Goal: Find contact information: Find contact information

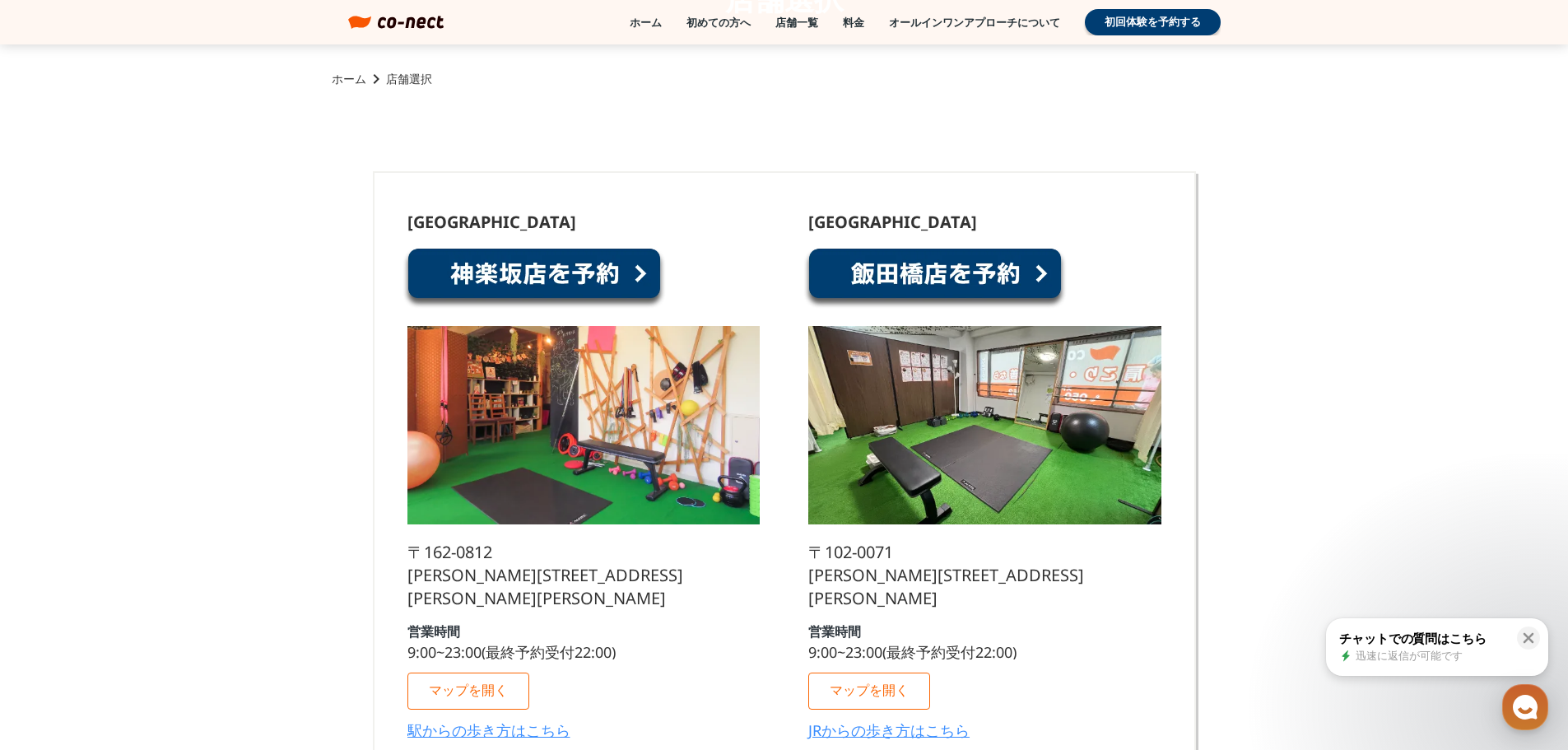
scroll to position [247, 0]
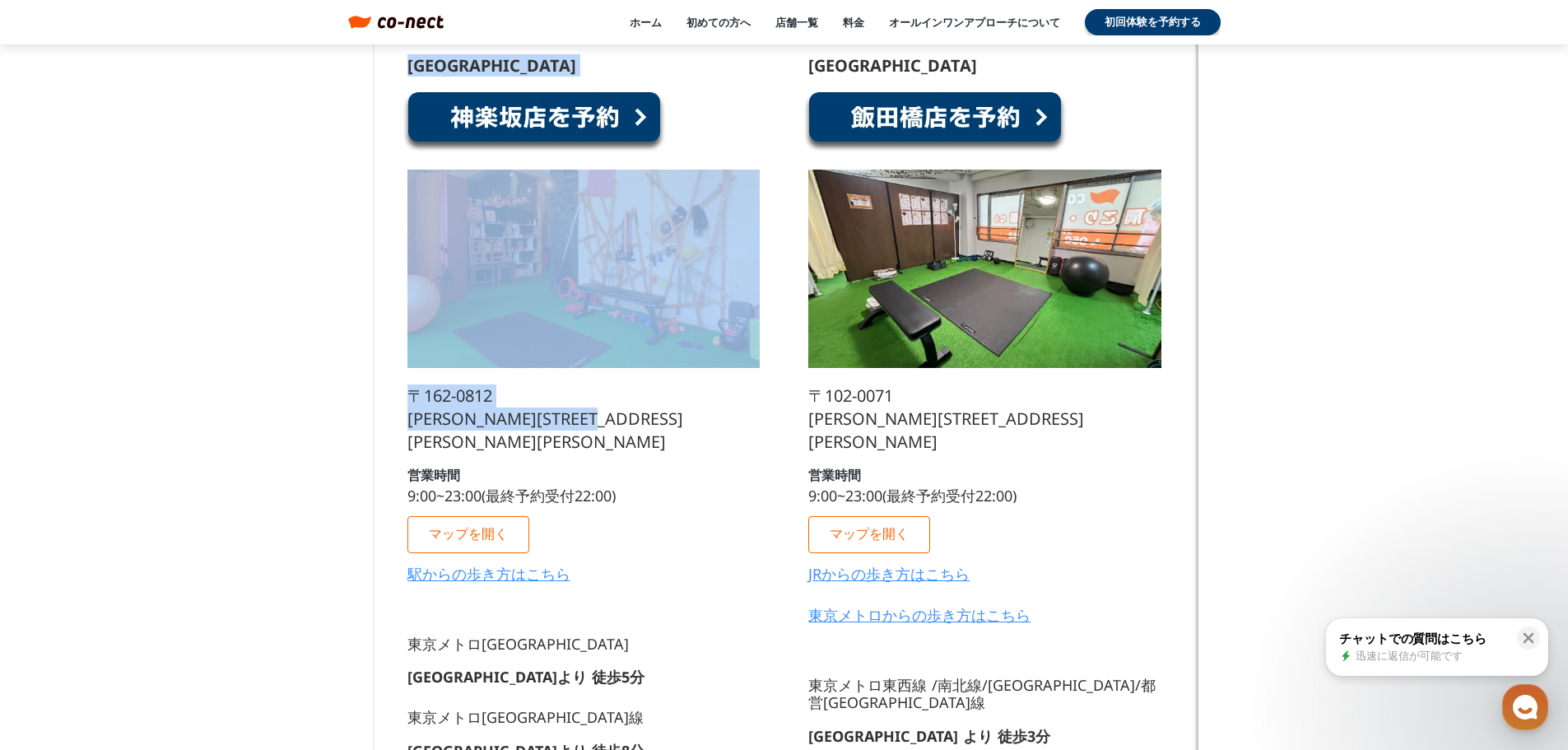
drag, startPoint x: 700, startPoint y: 419, endPoint x: 404, endPoint y: 70, distance: 457.6
click at [404, 70] on div "神楽坂店 〒162-0812 東京都新宿区西五軒町2-10東松ビル2F 営業時間 9:00~23:00(最終予約受付22:00) マップを開く 駅からの歩き方…" at bounding box center [583, 697] width 385 height 1329
copy div "神楽坂店 〒162-0812 東京都新宿区西五軒町2-10東松ビル2F"
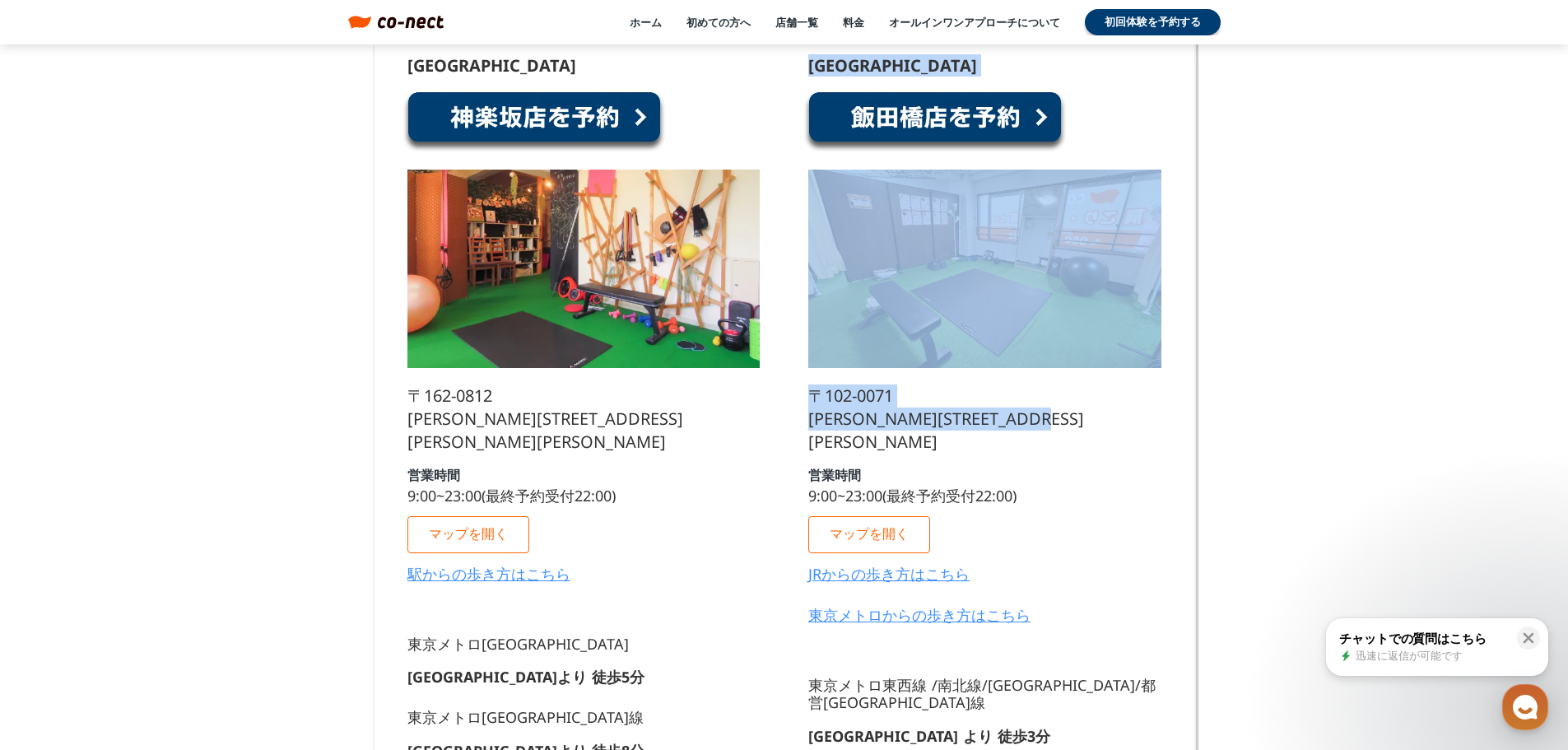
drag, startPoint x: 844, startPoint y: 441, endPoint x: 809, endPoint y: 63, distance: 379.6
click at [809, 63] on div "[GEOGRAPHIC_DATA] [STREET_ADDRESS][PERSON_NAME][PERSON_NAME] 営業時間 9:00~23:00(最終…" at bounding box center [984, 347] width 352 height 578
copy div "[GEOGRAPHIC_DATA] [STREET_ADDRESS][PERSON_NAME][PERSON_NAME]"
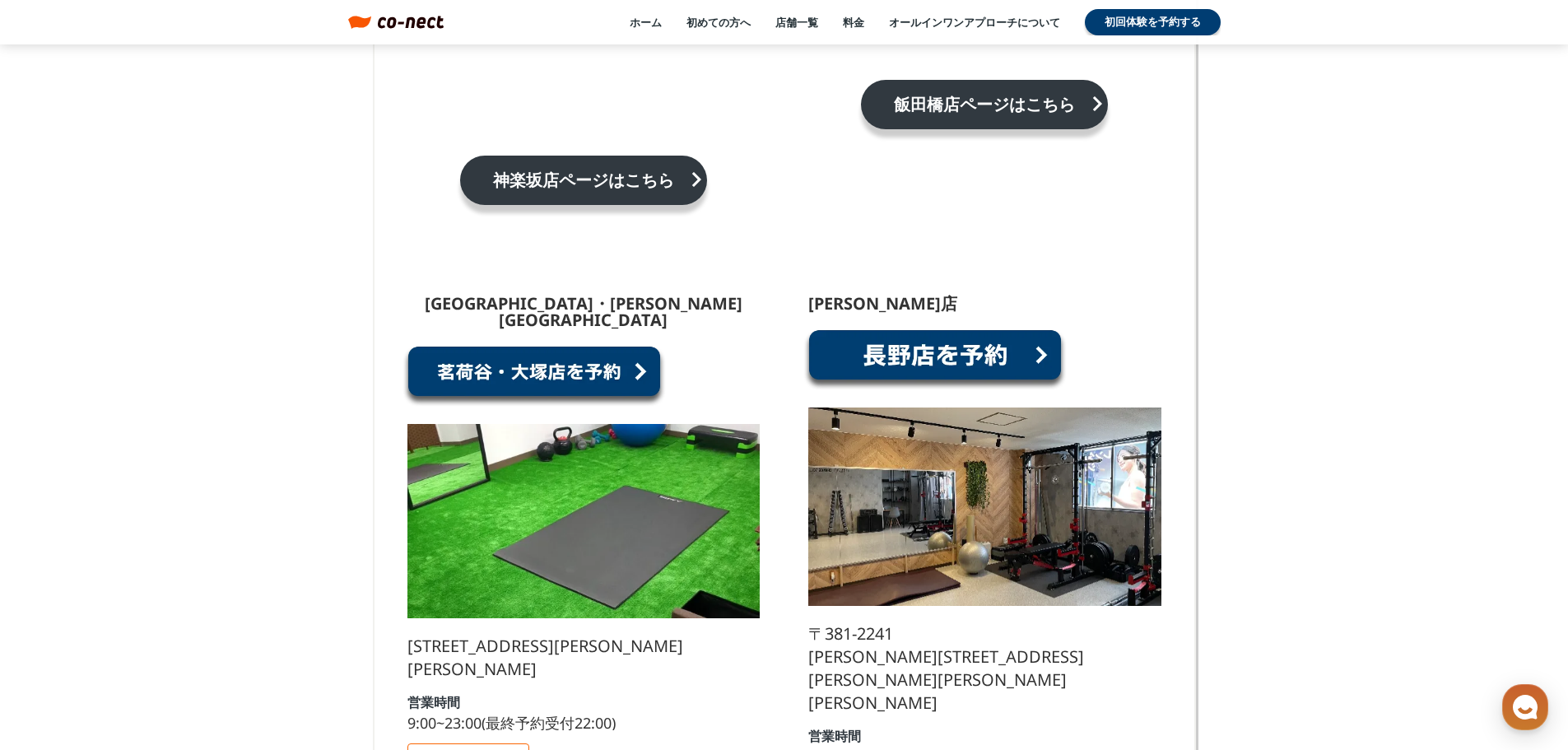
scroll to position [1564, 0]
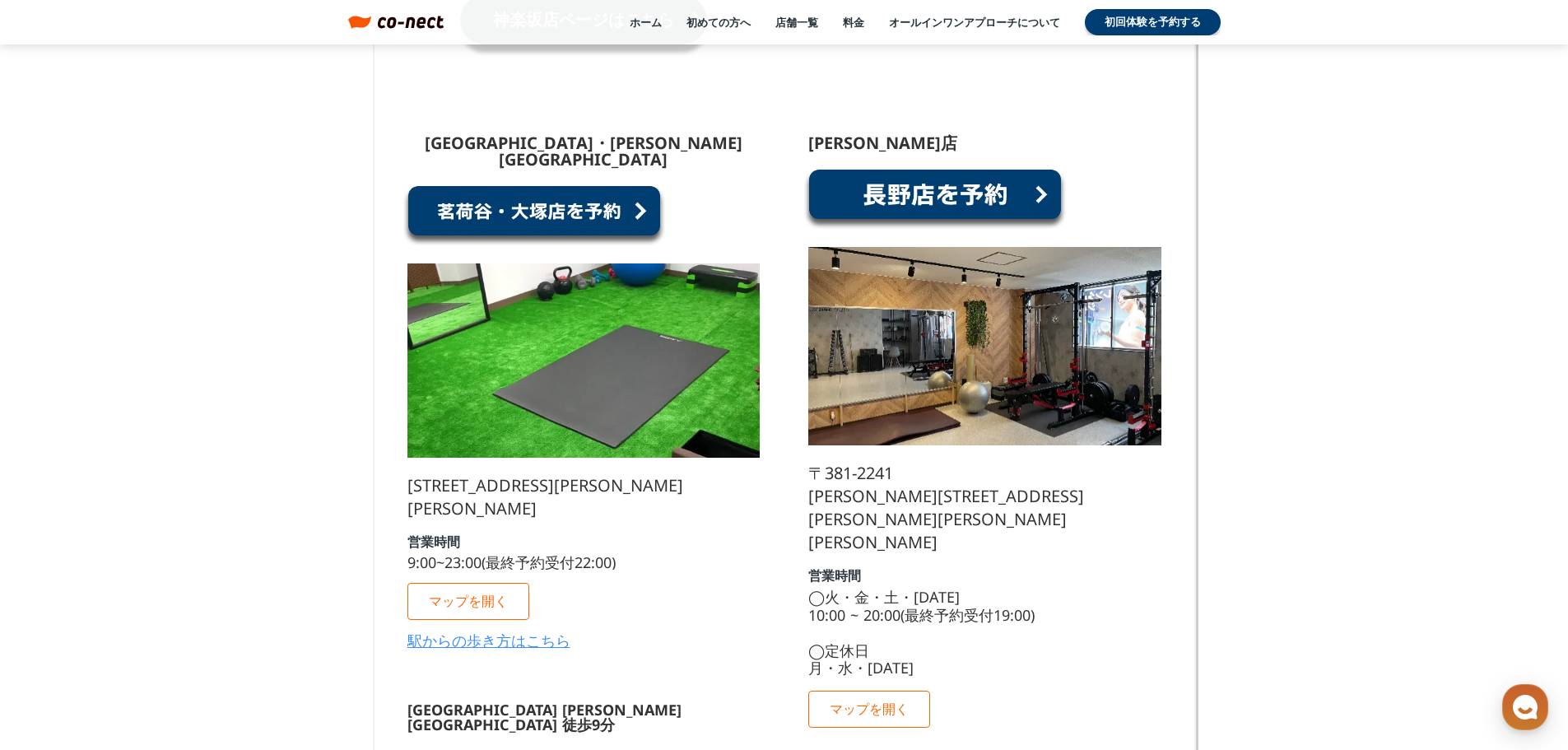
drag, startPoint x: 653, startPoint y: 470, endPoint x: 398, endPoint y: 119, distance: 433.9
click at [398, 119] on div "茗荷谷・大塚店 〒112-0002 東京都文京区小石川５丁目３１−６　文京パークハイツ 3階 302号室 営業時間 9:00~23:00(最終予約受付22:0…" at bounding box center [583, 676] width 385 height 1133
copy div "茗荷谷・大塚店 〒112-0002 東京都文京区小石川５丁目３１−６　文京パークハイツ 3階 302号室"
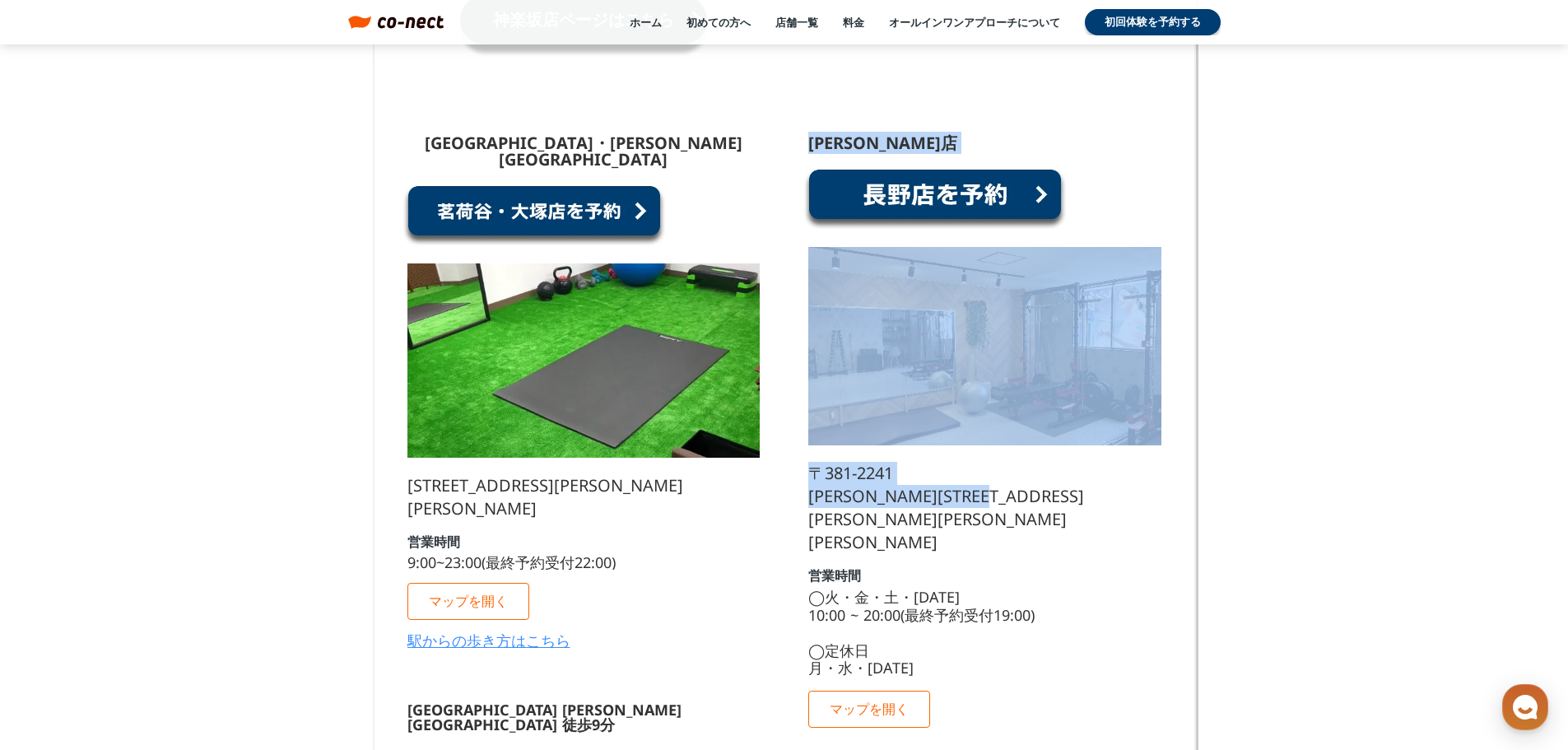
drag, startPoint x: 1093, startPoint y: 475, endPoint x: 815, endPoint y: 119, distance: 451.7
click at [815, 135] on div "長野店 〒381-2241 長野県長野市青木島町青木島乙423−2 営業時間 ◯火・金・土・日曜日 10:00 ~ 20:00(最終予約受付19:00) ◯定…" at bounding box center [984, 431] width 352 height 593
copy div "長野店 〒381-2241 長野県長野市青木島町青木島乙423−2"
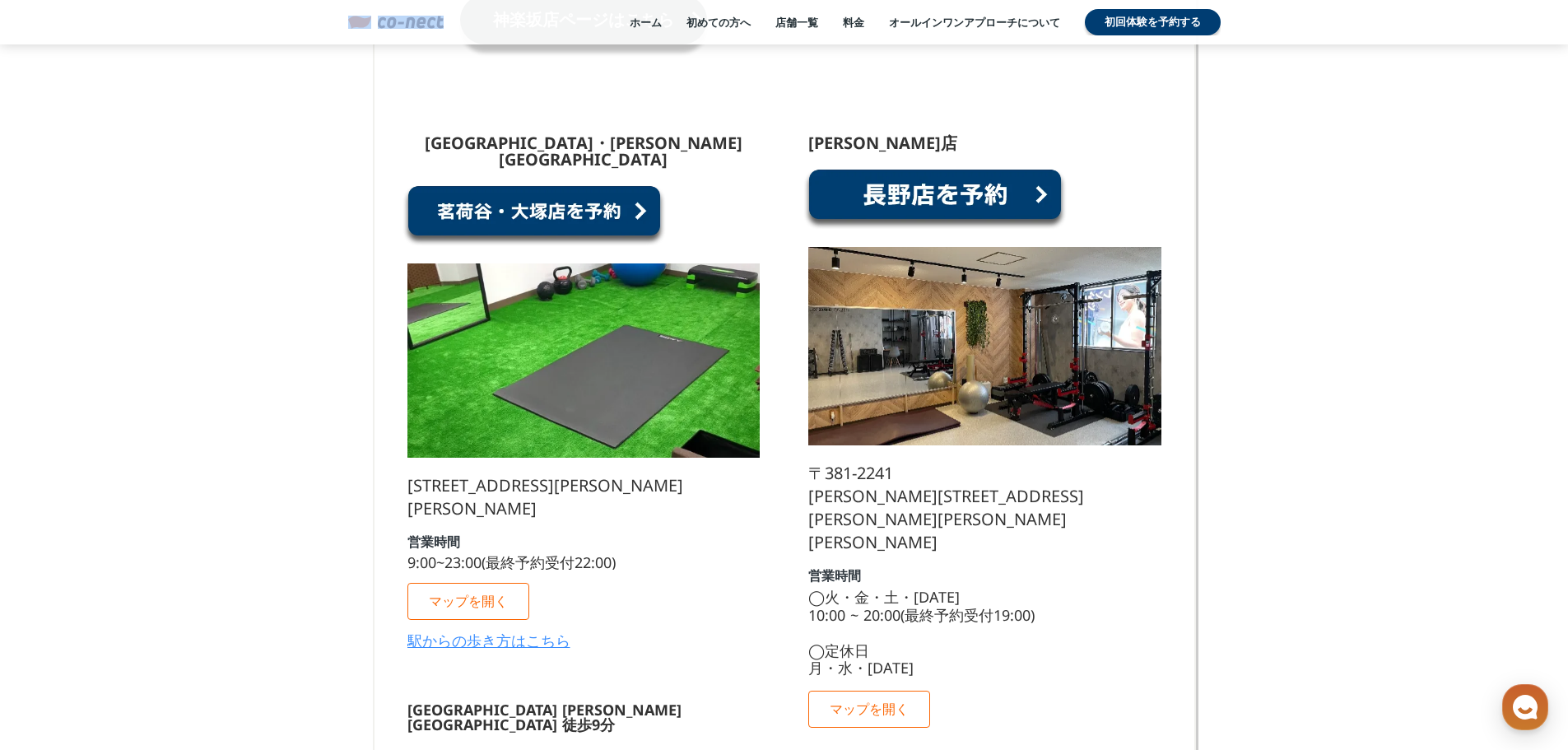
drag, startPoint x: 444, startPoint y: 23, endPoint x: 388, endPoint y: 24, distance: 56.0
click at [388, 24] on div "ホーム 初めての方へ 店舗一覧 料金 オールインワンアプローチについて 初回体験を予約する menu menu" at bounding box center [785, 22] width 905 height 26
copy link
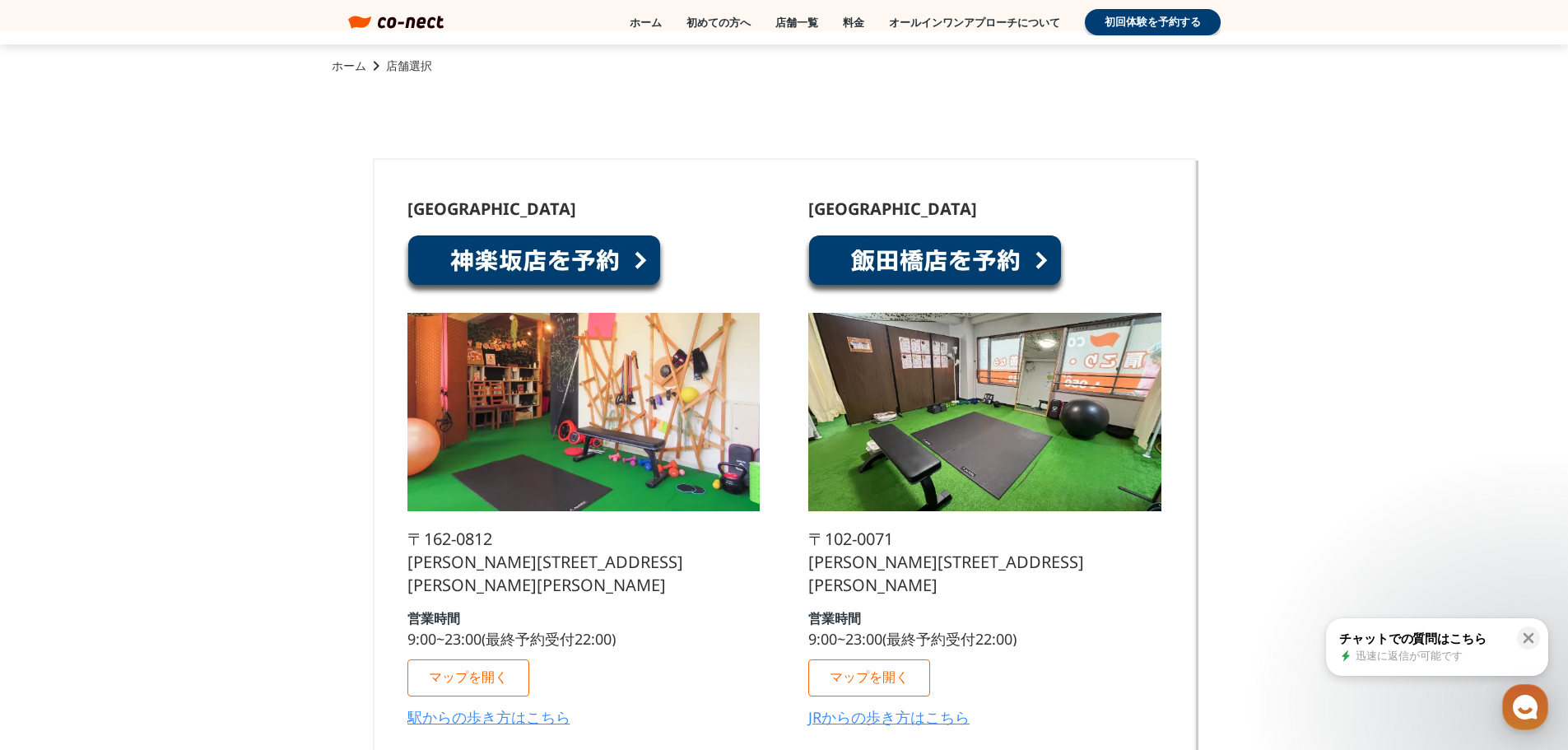
scroll to position [165, 0]
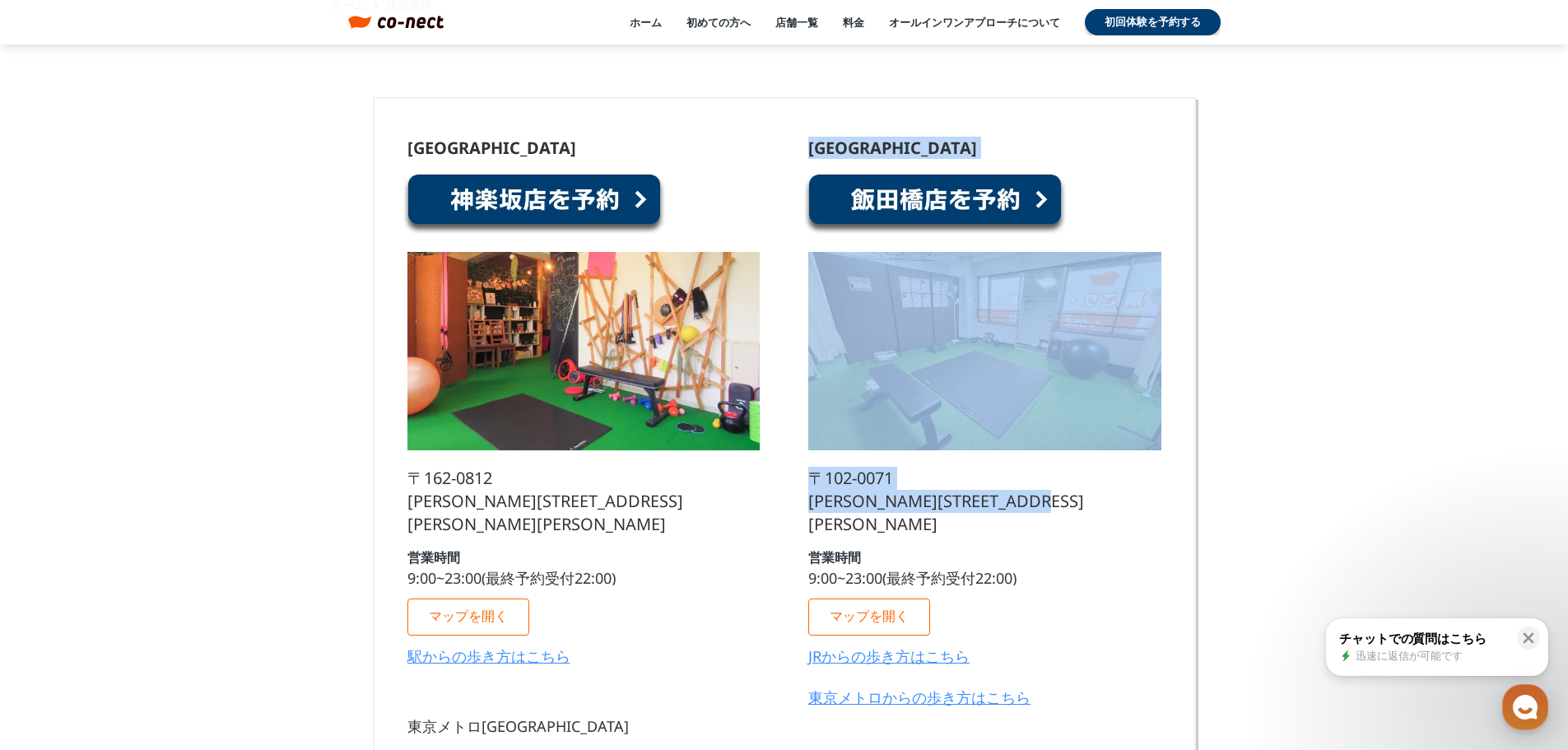
drag, startPoint x: 871, startPoint y: 527, endPoint x: 811, endPoint y: 150, distance: 381.7
click at [811, 150] on div "[GEOGRAPHIC_DATA] [STREET_ADDRESS][PERSON_NAME][PERSON_NAME] 営業時間 9:00~23:00(最終…" at bounding box center [984, 429] width 352 height 578
copy div "[GEOGRAPHIC_DATA] [STREET_ADDRESS][PERSON_NAME][PERSON_NAME]"
